Goal: Task Accomplishment & Management: Manage account settings

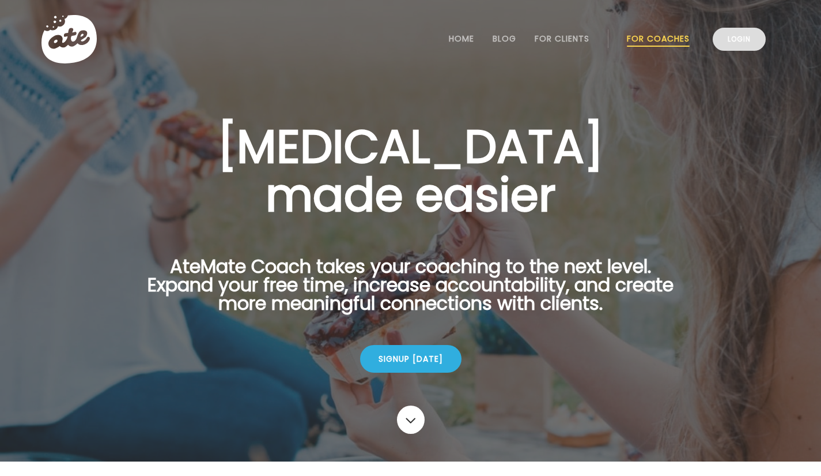
click at [725, 37] on link "Login" at bounding box center [739, 39] width 53 height 23
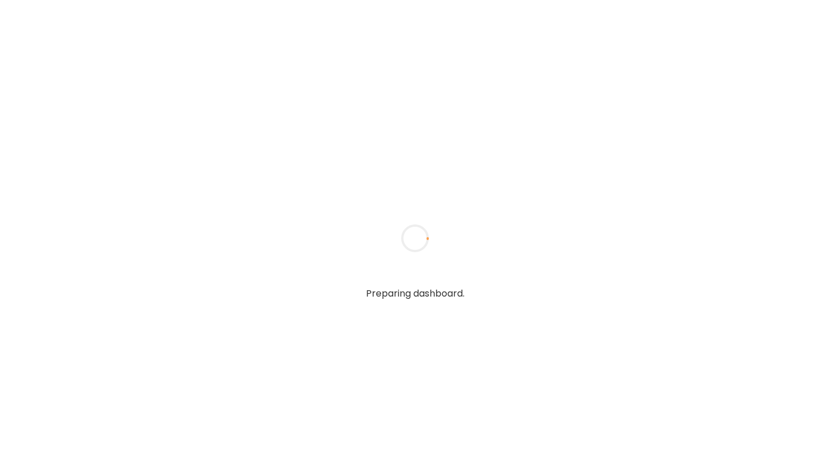
type input "**********"
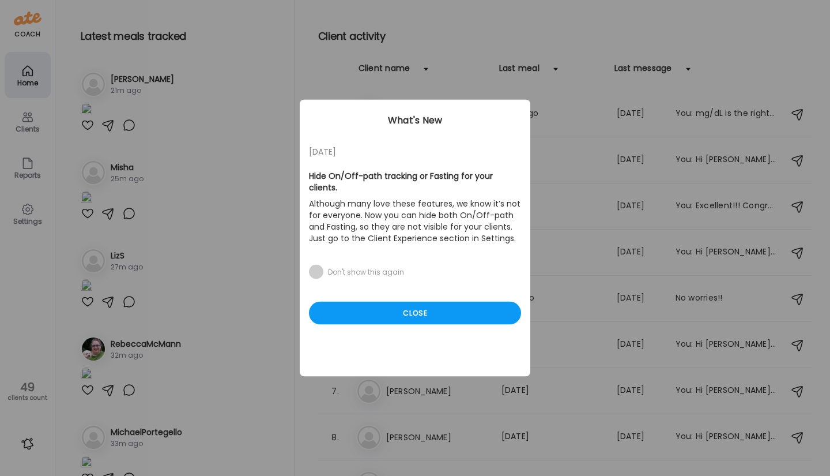
type input "**********"
click at [315, 265] on span at bounding box center [316, 272] width 14 height 14
click at [388, 304] on div "Close" at bounding box center [415, 312] width 212 height 23
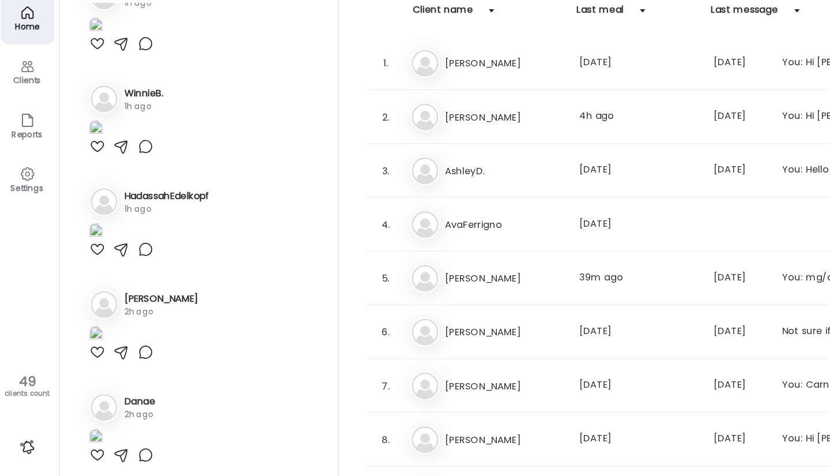
scroll to position [2323, 0]
click at [92, 91] on img at bounding box center [87, 83] width 12 height 16
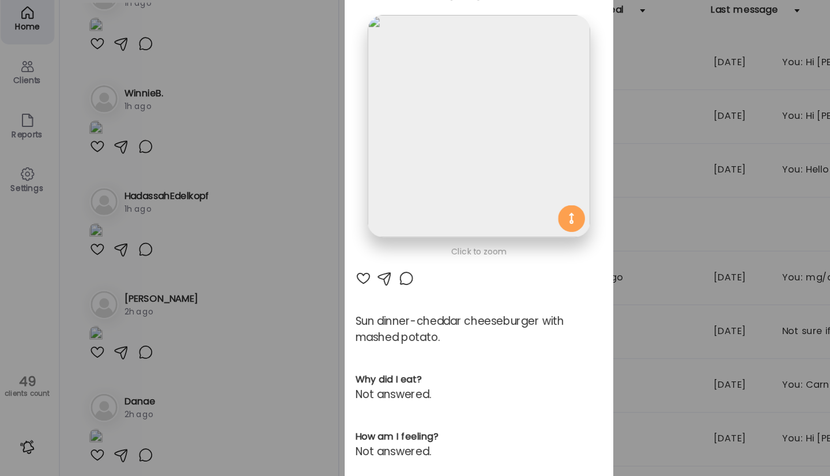
click at [199, 223] on div "Ate Coach Dashboard Wahoo! It’s official Take a moment to set up your Coach Pro…" at bounding box center [415, 238] width 830 height 476
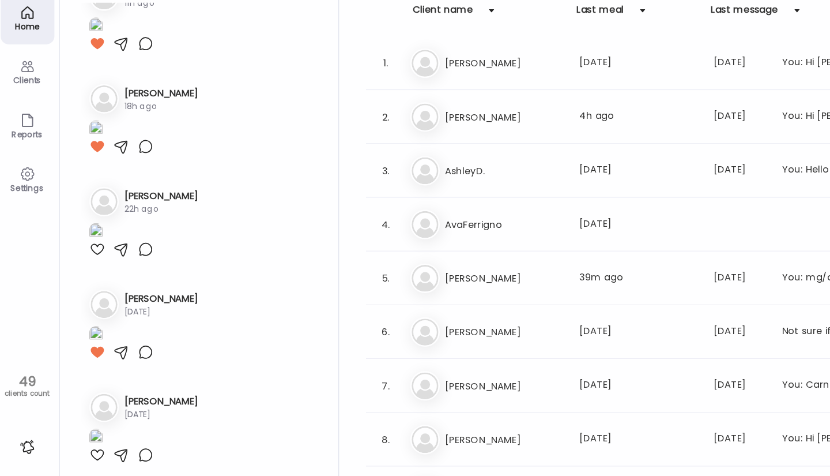
scroll to position [3038, 0]
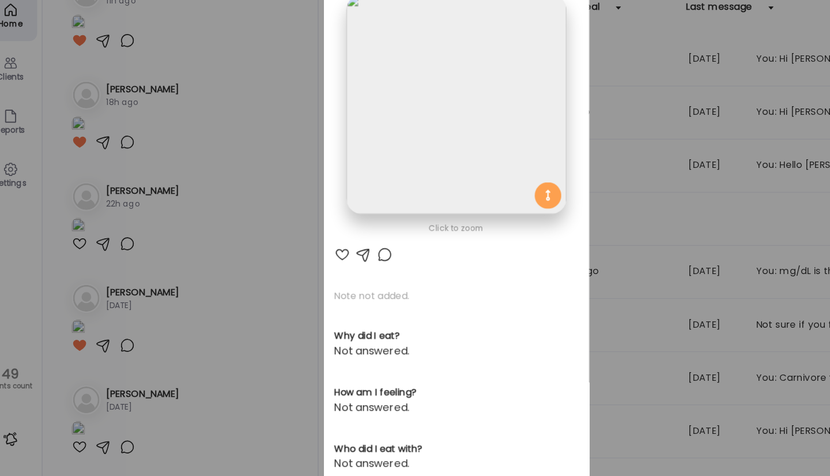
scroll to position [0, 0]
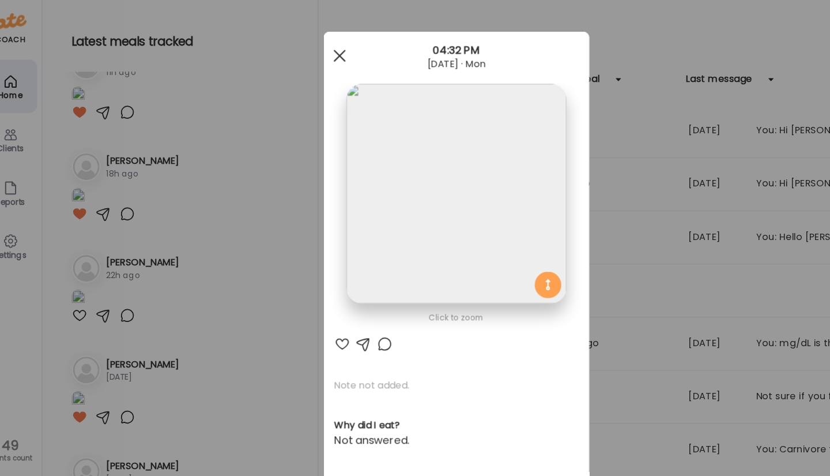
click at [307, 41] on div at bounding box center [313, 48] width 23 height 23
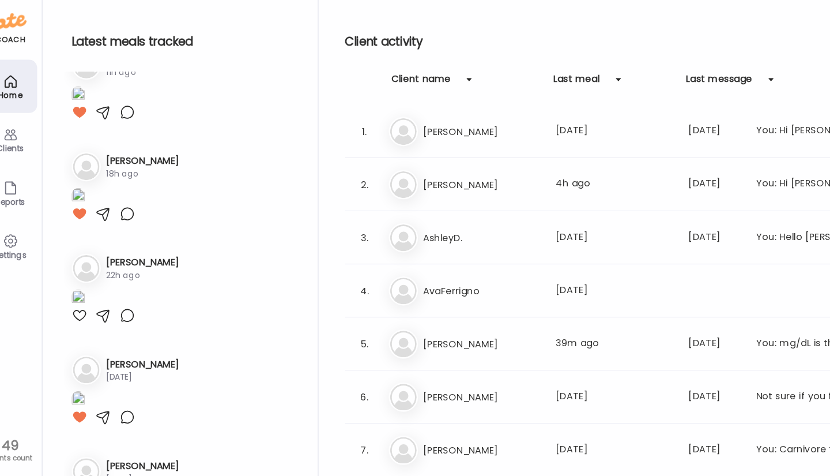
scroll to position [3322, 0]
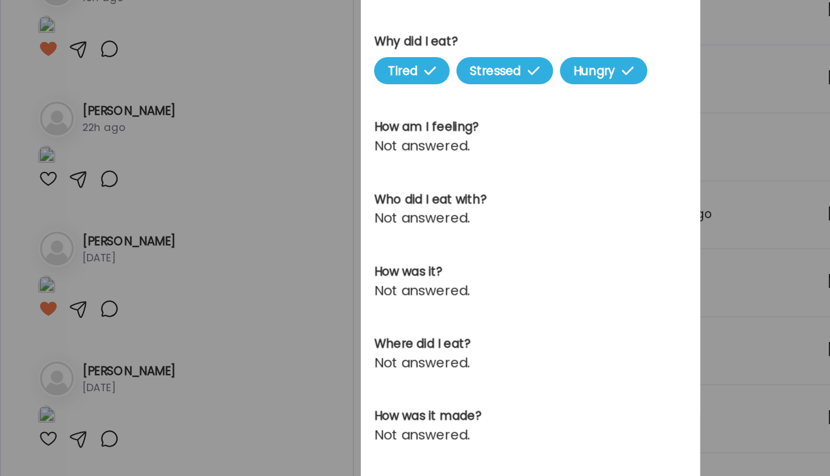
scroll to position [0, 0]
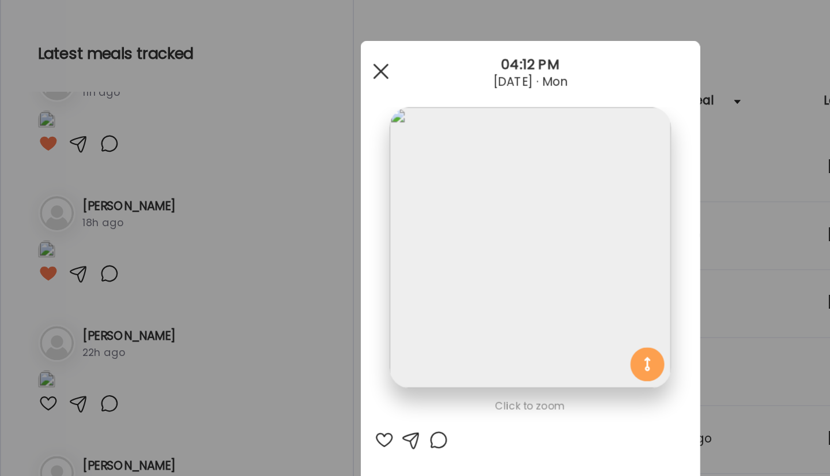
click at [312, 51] on span at bounding box center [313, 48] width 10 height 10
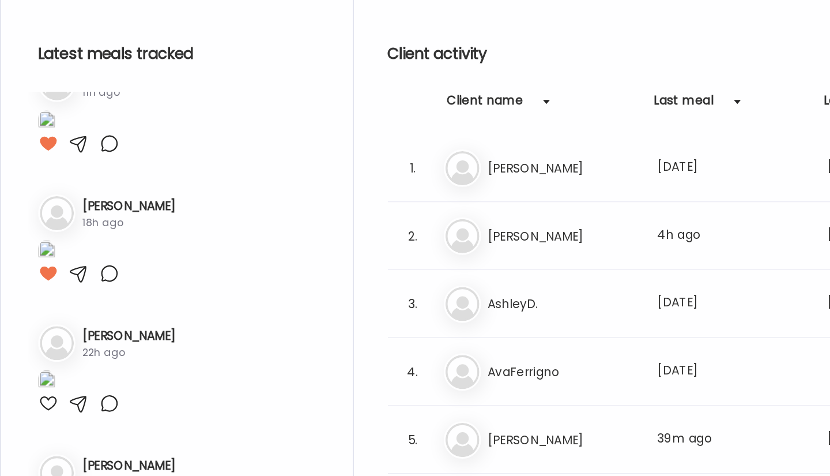
scroll to position [3859, 0]
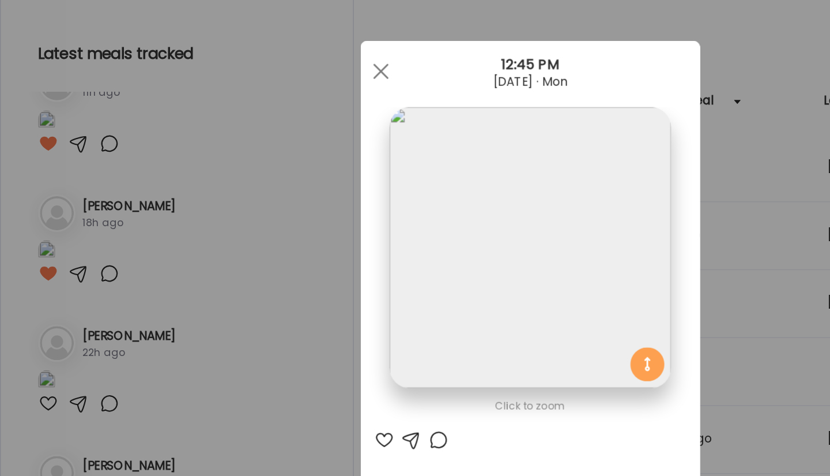
click at [453, 193] on img at bounding box center [414, 168] width 191 height 191
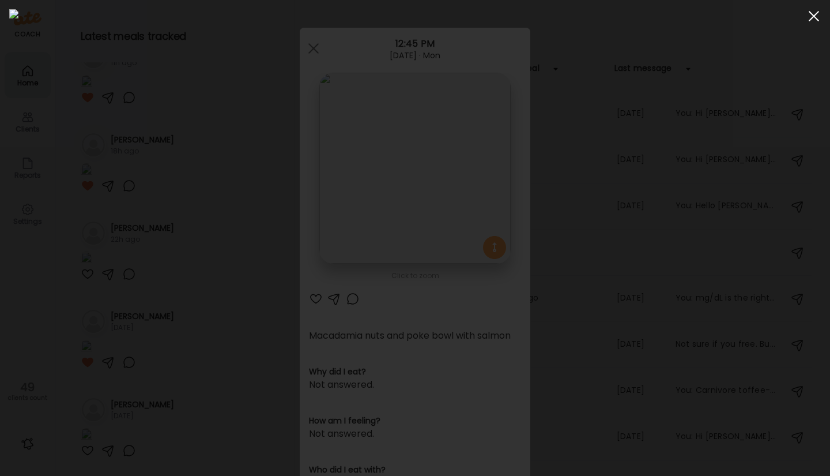
click at [814, 16] on span at bounding box center [814, 16] width 10 height 10
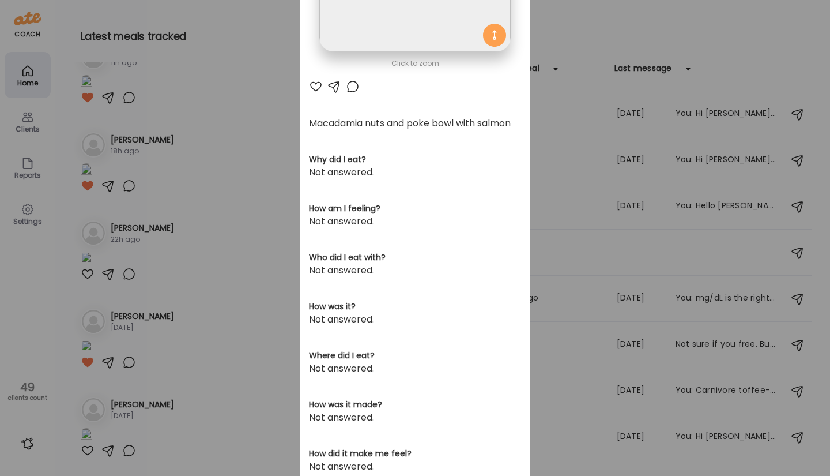
scroll to position [261, 0]
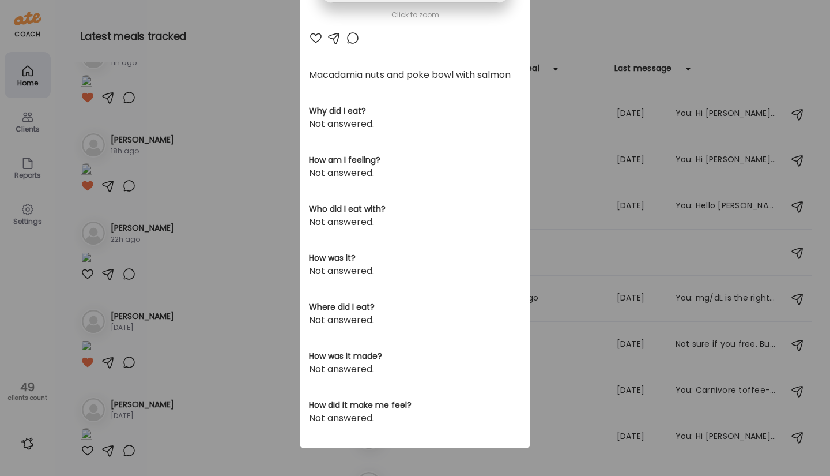
drag, startPoint x: 271, startPoint y: 300, endPoint x: 269, endPoint y: 319, distance: 19.1
click at [269, 319] on div "Ate Coach Dashboard Wahoo! It’s official Take a moment to set up your Coach Pro…" at bounding box center [415, 238] width 830 height 476
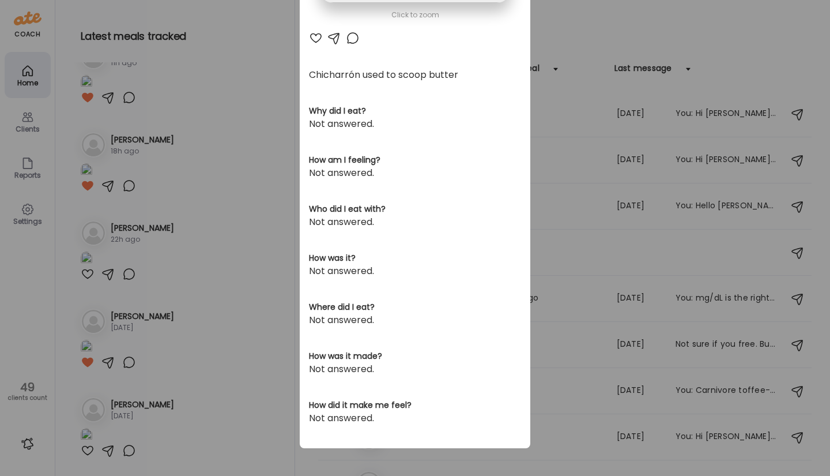
scroll to position [0, 0]
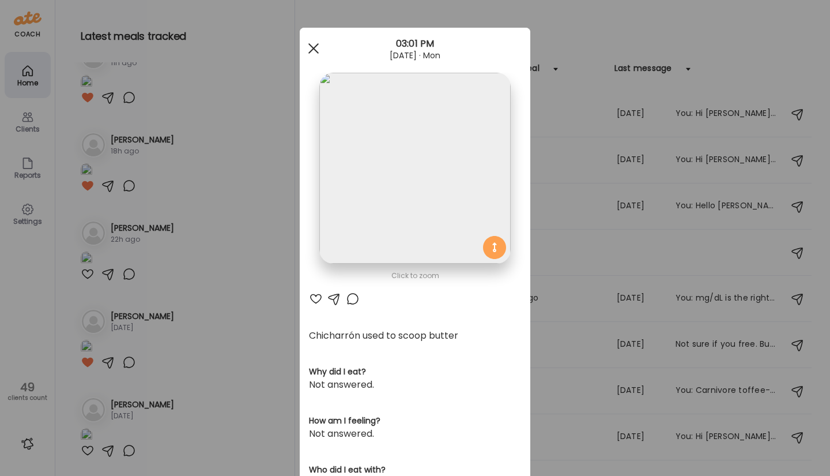
click at [310, 47] on div at bounding box center [313, 48] width 23 height 23
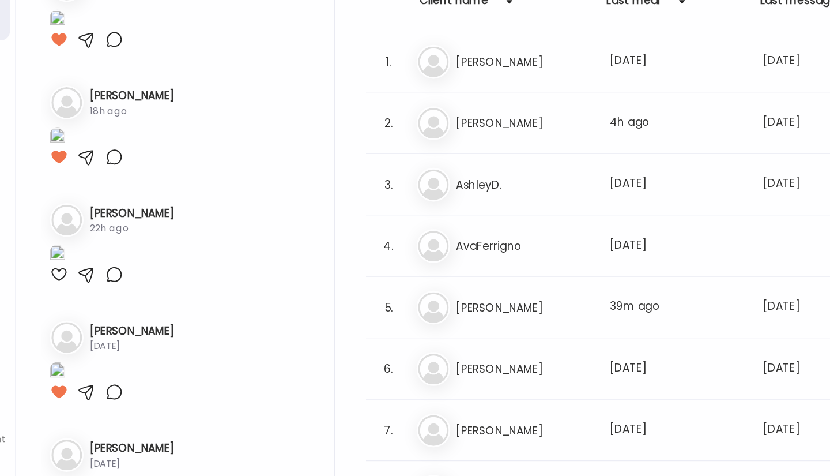
scroll to position [4956, 0]
